Goal: Use online tool/utility

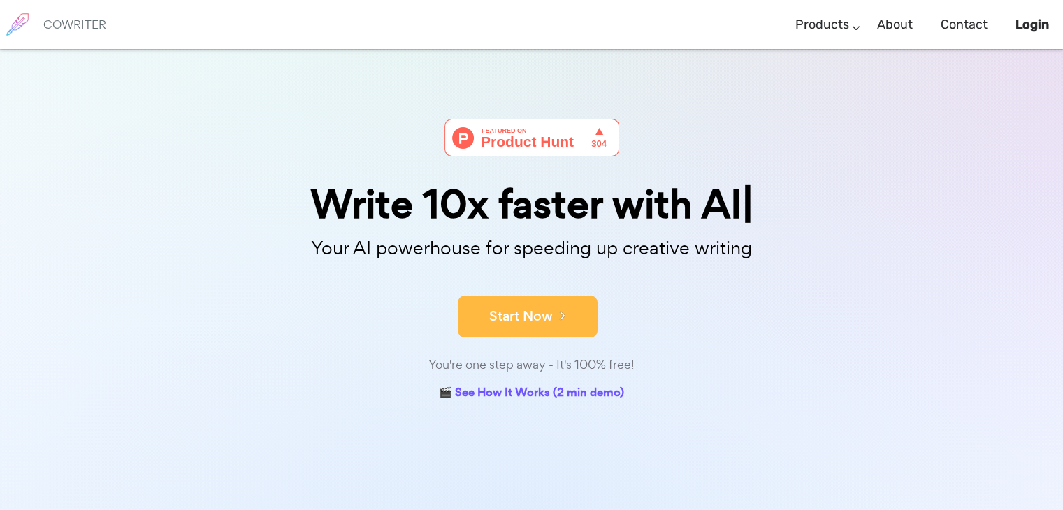
click at [493, 317] on button "Start Now" at bounding box center [528, 317] width 140 height 42
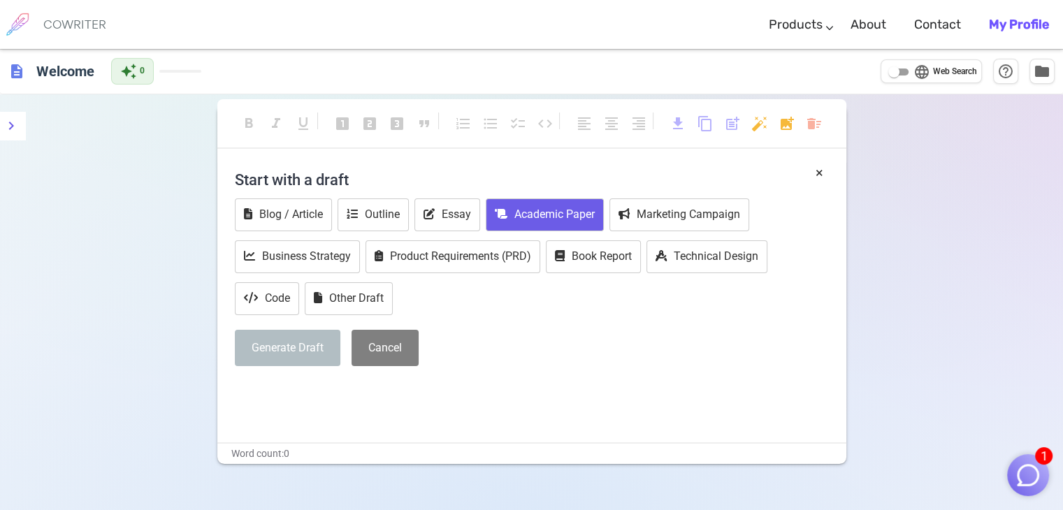
click at [557, 219] on button "Academic Paper" at bounding box center [545, 214] width 118 height 33
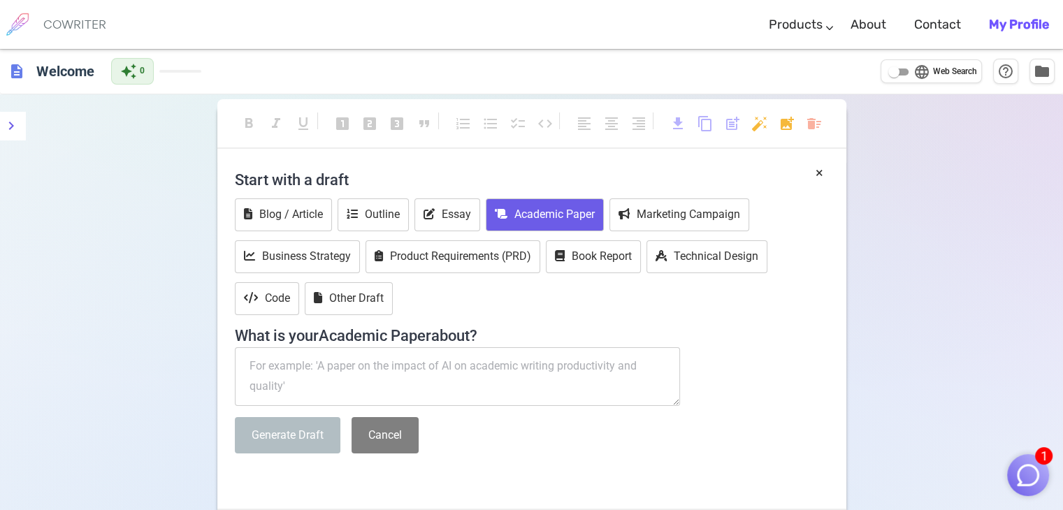
click at [307, 382] on textarea at bounding box center [458, 376] width 446 height 59
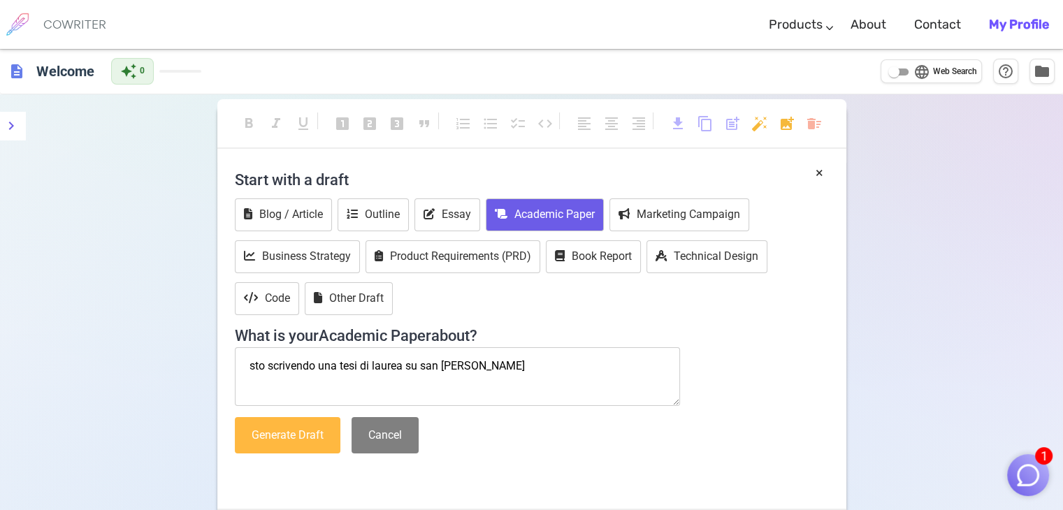
type textarea "sto scrivendo una tesi di laurea su san [PERSON_NAME]"
click at [291, 451] on button "Generate Draft" at bounding box center [288, 435] width 106 height 37
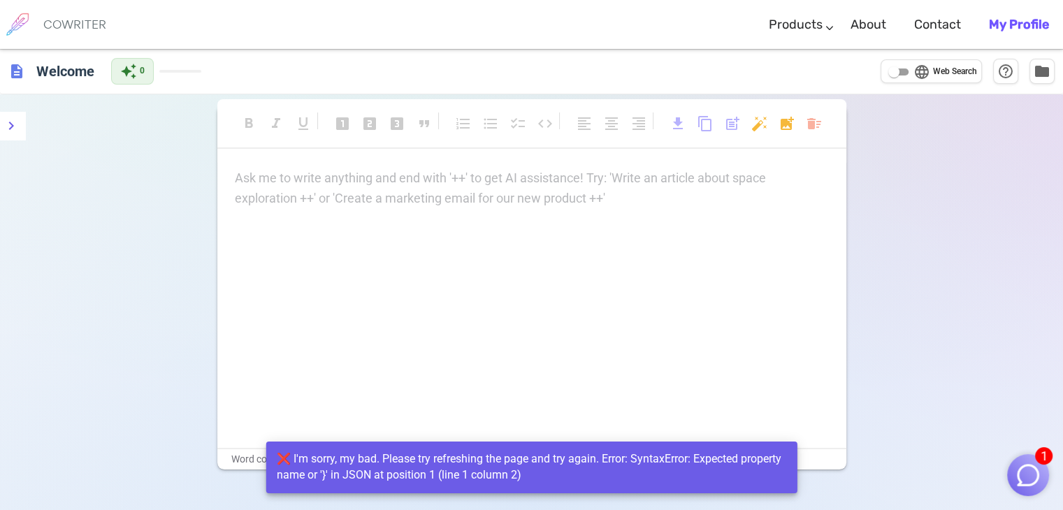
click at [321, 198] on div "Ask me to write anything and end with '++' to get AI assistance! Try: 'Write an…" at bounding box center [532, 188] width 594 height 41
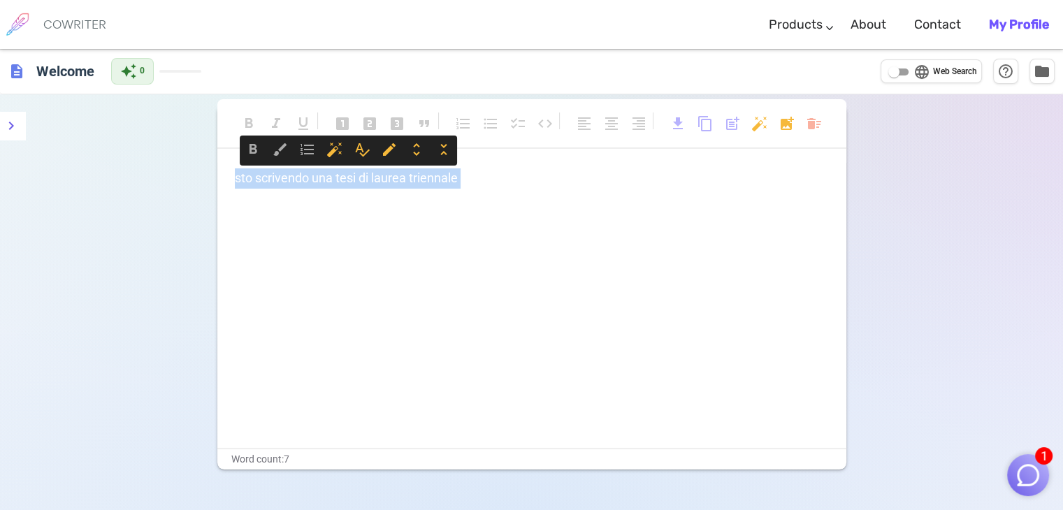
drag, startPoint x: 321, startPoint y: 198, endPoint x: 202, endPoint y: 150, distance: 128.2
click at [202, 150] on div "format_bold format_italic format_underlined looks_one looks_two looks_3 format_…" at bounding box center [531, 349] width 1063 height 510
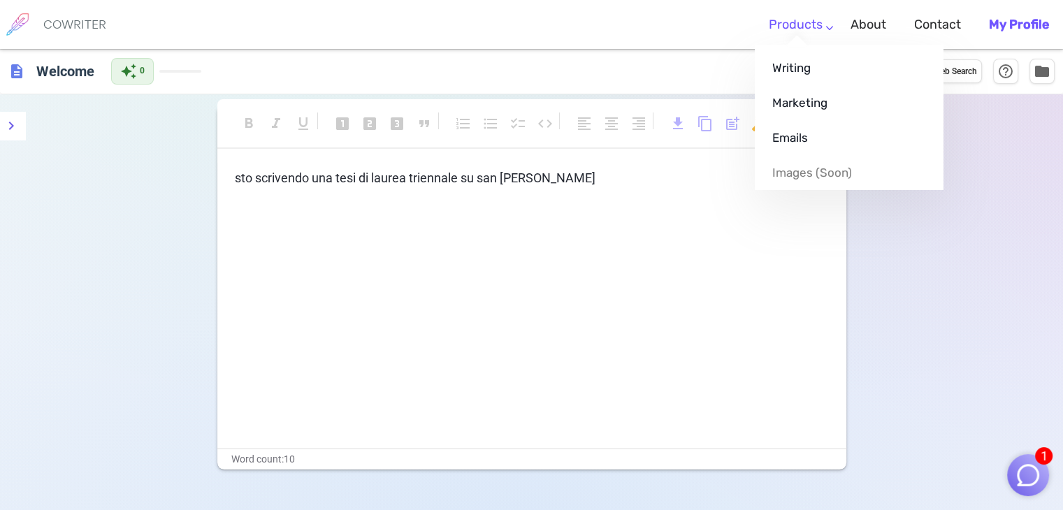
click at [818, 30] on link "Products" at bounding box center [796, 24] width 54 height 41
click at [805, 66] on link "Writing" at bounding box center [849, 67] width 189 height 35
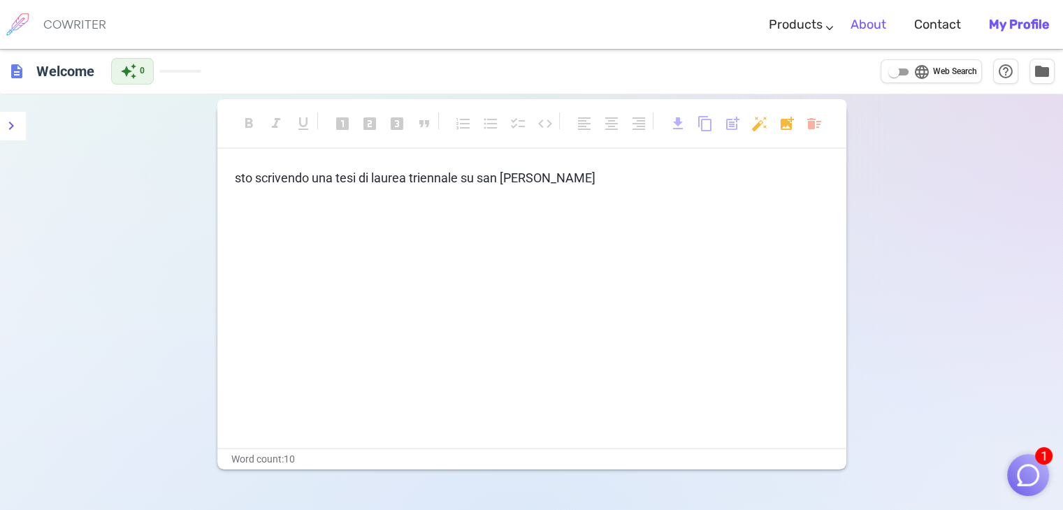
click at [887, 14] on li "About" at bounding box center [868, 24] width 64 height 41
